Goal: Information Seeking & Learning: Learn about a topic

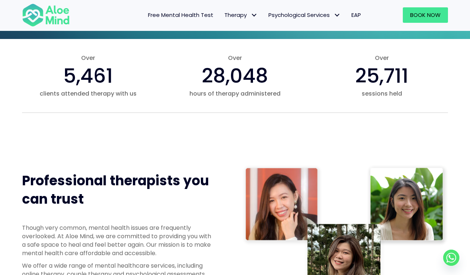
scroll to position [232, 0]
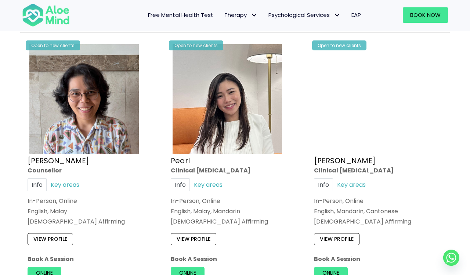
scroll to position [1465, 0]
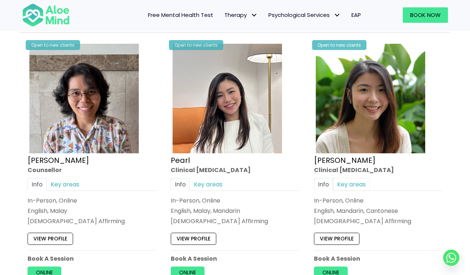
click at [344, 181] on link "Key areas" at bounding box center [351, 184] width 37 height 13
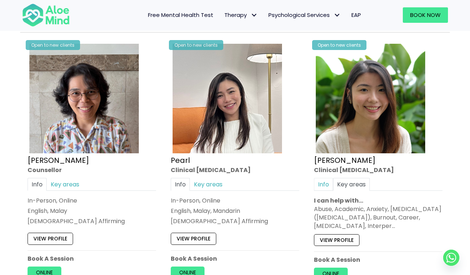
click at [324, 181] on link "Info" at bounding box center [323, 184] width 19 height 13
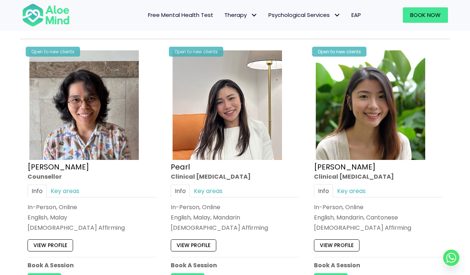
scroll to position [1460, 0]
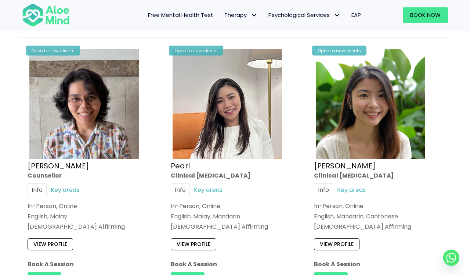
click at [209, 241] on link "View profile" at bounding box center [194, 244] width 46 height 12
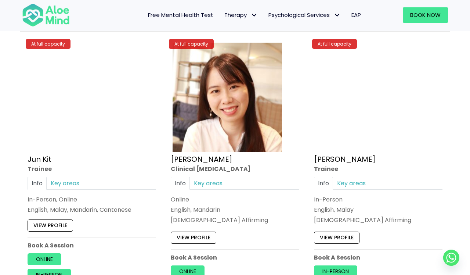
scroll to position [2835, 0]
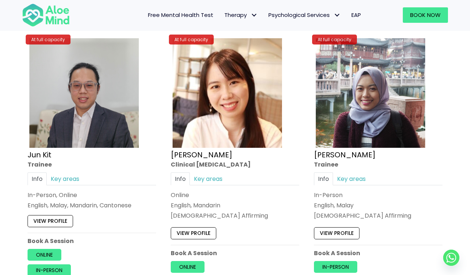
click at [46, 215] on link "View profile" at bounding box center [51, 221] width 46 height 12
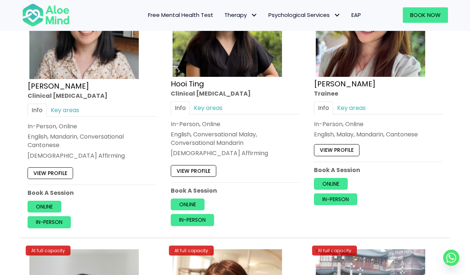
scroll to position [2558, 0]
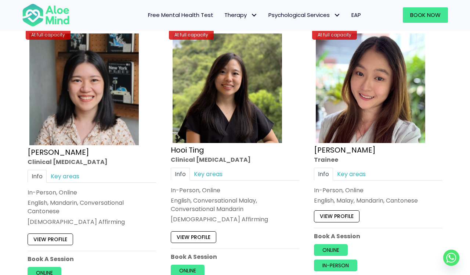
click at [347, 113] on img at bounding box center [370, 87] width 109 height 109
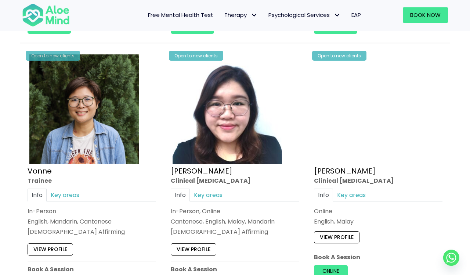
scroll to position [1979, 0]
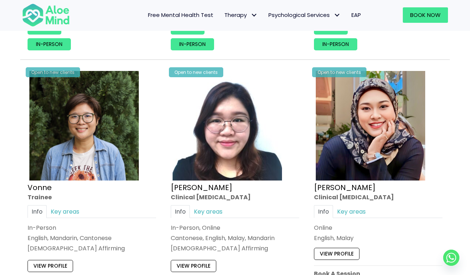
click at [373, 159] on img at bounding box center [370, 125] width 109 height 109
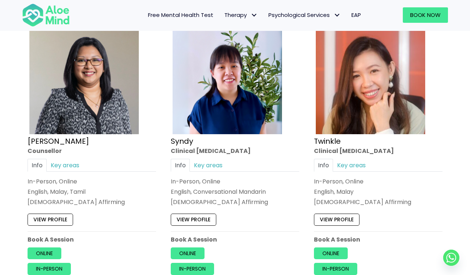
scroll to position [1753, 0]
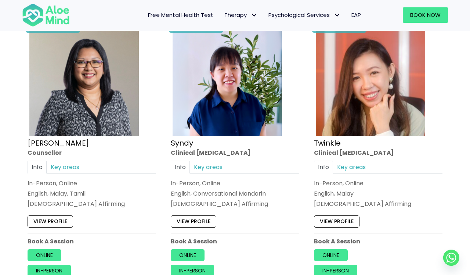
click at [340, 119] on img at bounding box center [370, 80] width 109 height 109
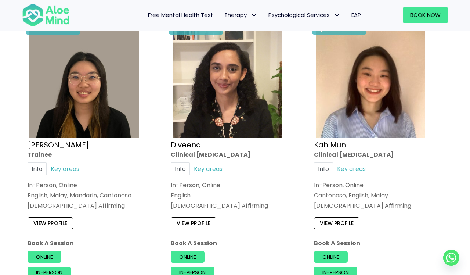
scroll to position [392, 0]
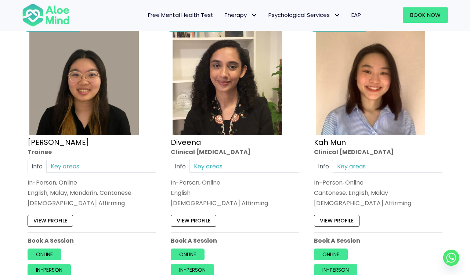
click at [208, 127] on img at bounding box center [227, 80] width 109 height 109
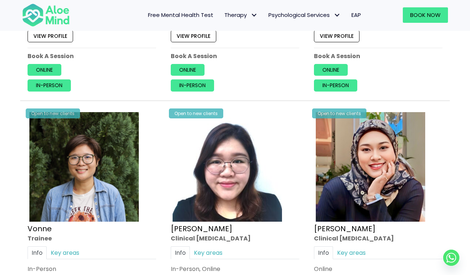
scroll to position [1939, 0]
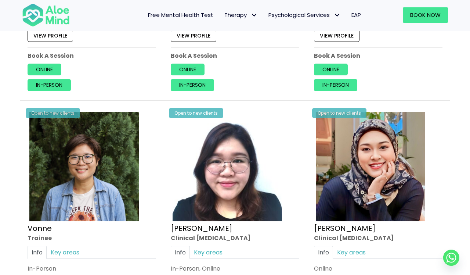
click at [227, 171] on img at bounding box center [227, 166] width 109 height 109
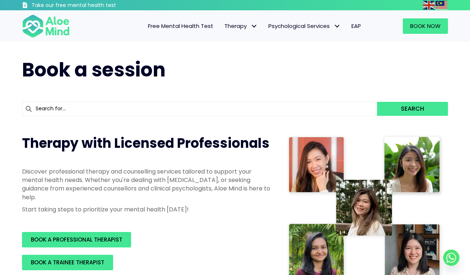
scroll to position [0, 0]
click at [324, 42] on span "Adult Psychological Assessments" at bounding box center [313, 41] width 91 height 8
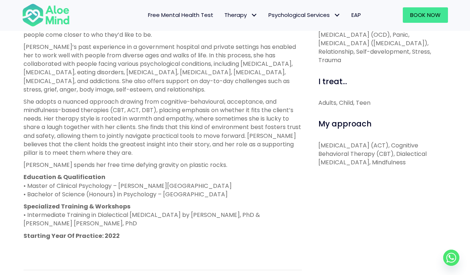
scroll to position [314, 0]
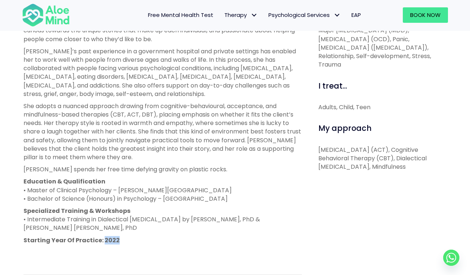
drag, startPoint x: 101, startPoint y: 236, endPoint x: 163, endPoint y: 238, distance: 61.7
click at [162, 236] on p "Starting Year Of Practice: 2022" at bounding box center [162, 240] width 278 height 8
click at [163, 238] on p "Starting Year Of Practice: 2022" at bounding box center [162, 240] width 278 height 8
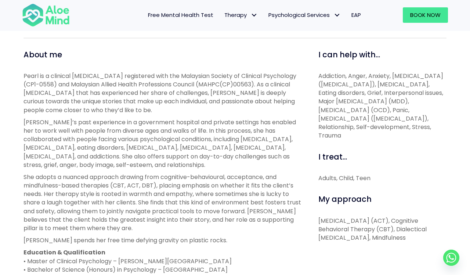
scroll to position [329, 0]
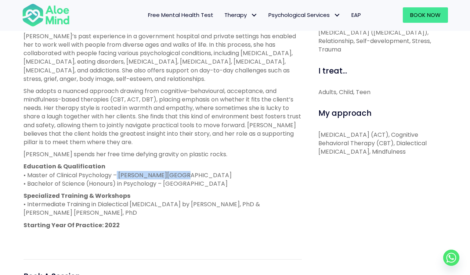
drag, startPoint x: 119, startPoint y: 174, endPoint x: 250, endPoint y: 172, distance: 131.8
click at [250, 172] on p "Education & Qualification • Master of Clinical Psychology – Taylor’s University…" at bounding box center [162, 175] width 278 height 26
click at [193, 173] on p "Education & Qualification • Master of Clinical Psychology – Taylor’s University…" at bounding box center [162, 175] width 278 height 26
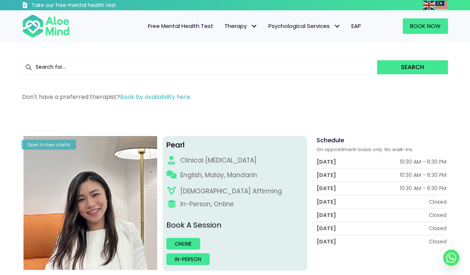
scroll to position [0, 0]
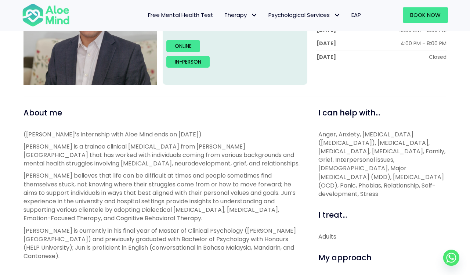
scroll to position [184, 0]
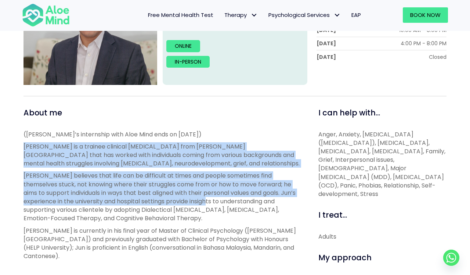
drag, startPoint x: 22, startPoint y: 148, endPoint x: 184, endPoint y: 202, distance: 171.2
click at [184, 202] on div "About me (Jun Kit’s internship with Aloe Mind ends on 30 September 2025) Jun Ki…" at bounding box center [162, 243] width 289 height 272
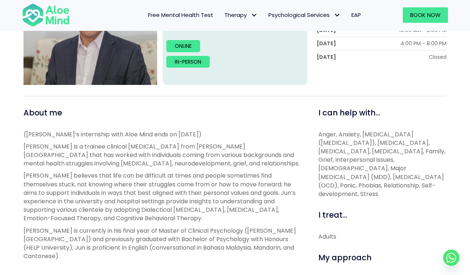
click at [169, 209] on p "Jun Kit believes that life can be difficult at times and people sometimes find …" at bounding box center [162, 196] width 278 height 51
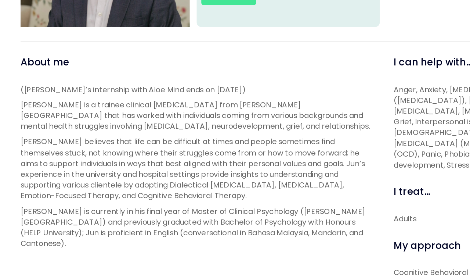
scroll to position [192, 0]
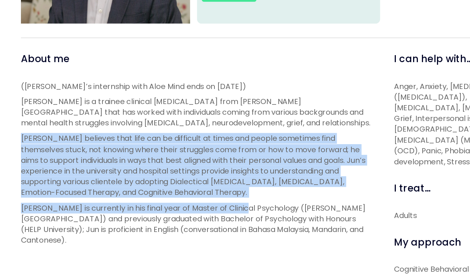
drag, startPoint x: 18, startPoint y: 105, endPoint x: 186, endPoint y: 163, distance: 178.6
click at [186, 163] on div "(Jun Kit’s internship with Aloe Mind ends on 30 September 2025) Jun Kit is a tr…" at bounding box center [162, 193] width 278 height 142
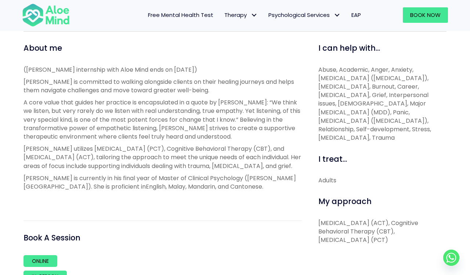
scroll to position [249, 0]
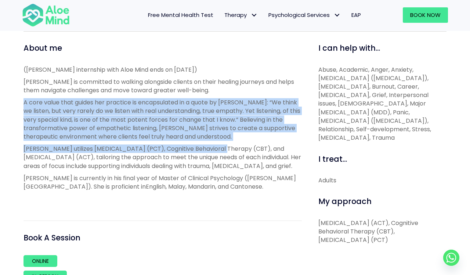
drag, startPoint x: 21, startPoint y: 102, endPoint x: 224, endPoint y: 146, distance: 207.7
click at [224, 146] on div "About me (Hoong Yee’s internship with Aloe Mind ends on 30 September 2025) Hoon…" at bounding box center [162, 176] width 289 height 267
click at [224, 146] on p "Hoong Yee utilizes Person-Centered Therapy (PCT), Cognitive Behavioral Therapy …" at bounding box center [162, 157] width 278 height 26
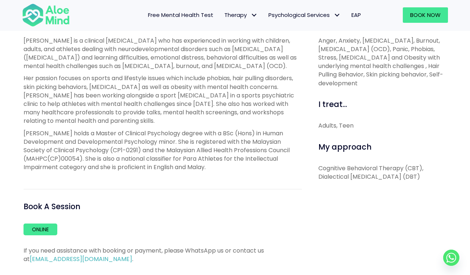
scroll to position [272, 0]
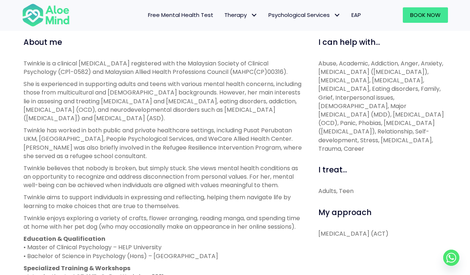
scroll to position [247, 0]
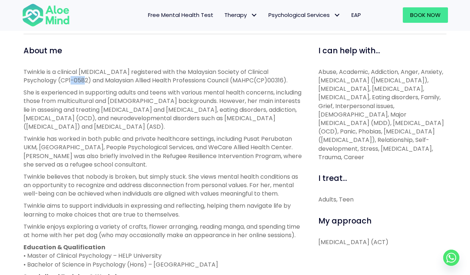
drag, startPoint x: 43, startPoint y: 77, endPoint x: 56, endPoint y: 79, distance: 13.8
click at [56, 79] on p "Twinkle is a clinical psychologist registered with the Malaysian Society of Cli…" at bounding box center [162, 76] width 278 height 17
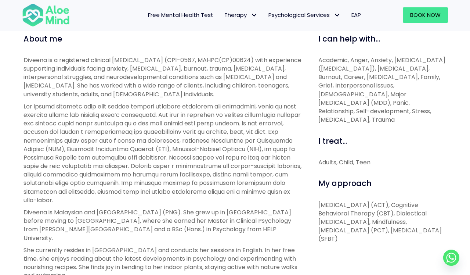
scroll to position [251, 0]
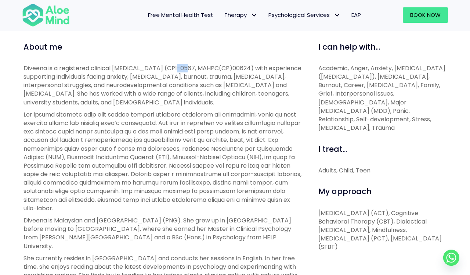
drag, startPoint x: 182, startPoint y: 66, endPoint x: 172, endPoint y: 66, distance: 10.3
click at [172, 66] on p "Diveena is a registered clinical [MEDICAL_DATA] (CP1-0567, MAHPC(CP)00624) with…" at bounding box center [162, 85] width 278 height 43
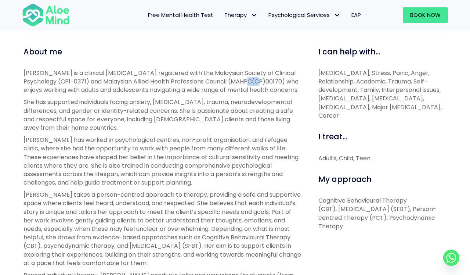
drag, startPoint x: 250, startPoint y: 79, endPoint x: 242, endPoint y: 79, distance: 7.4
click at [242, 79] on p "[PERSON_NAME] is a clinical [MEDICAL_DATA] registered with the Malaysian Societ…" at bounding box center [162, 82] width 278 height 26
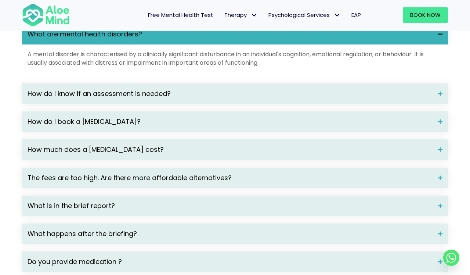
scroll to position [868, 0]
